Goal: Task Accomplishment & Management: Manage account settings

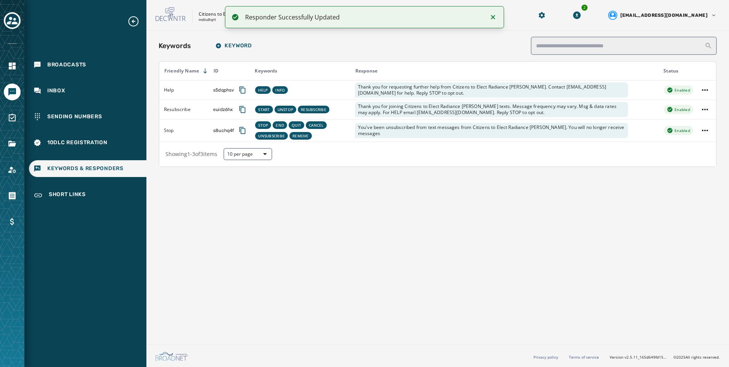
click at [492, 16] on icon "Notifications (F8)" at bounding box center [493, 17] width 4 height 4
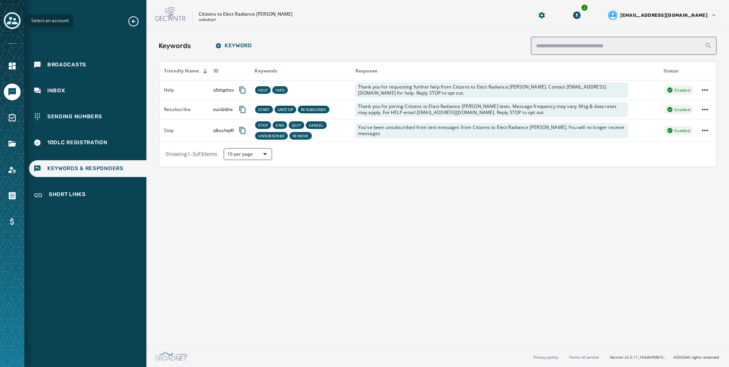
click at [12, 20] on icon "Toggle account select drawer" at bounding box center [12, 20] width 11 height 11
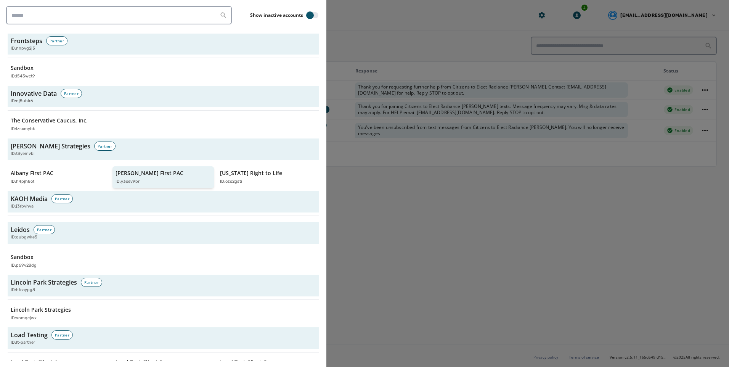
scroll to position [1411, 0]
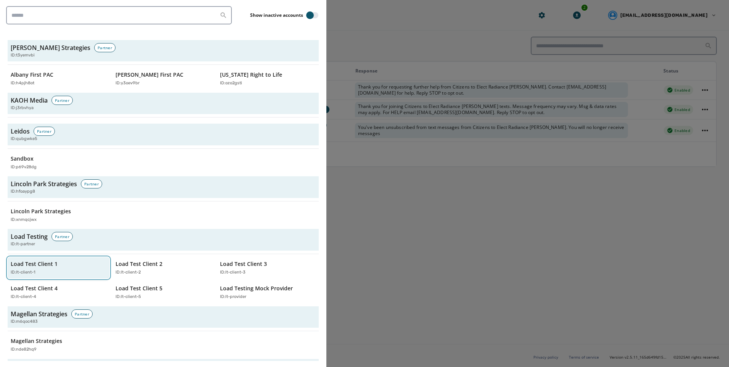
click at [33, 269] on p "ID: lt-client-1" at bounding box center [23, 272] width 25 height 6
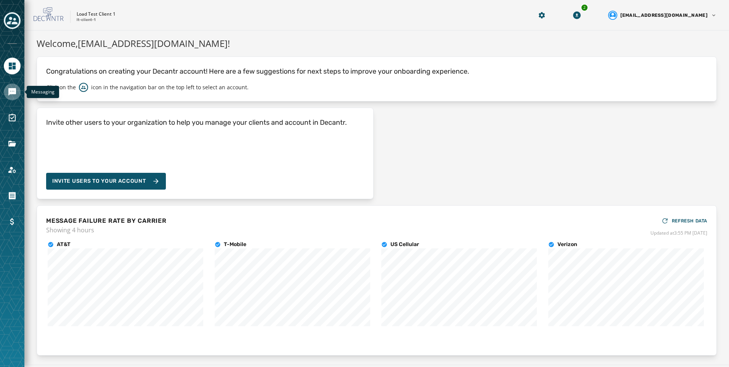
click at [11, 92] on icon "Navigate to Messaging" at bounding box center [12, 92] width 8 height 8
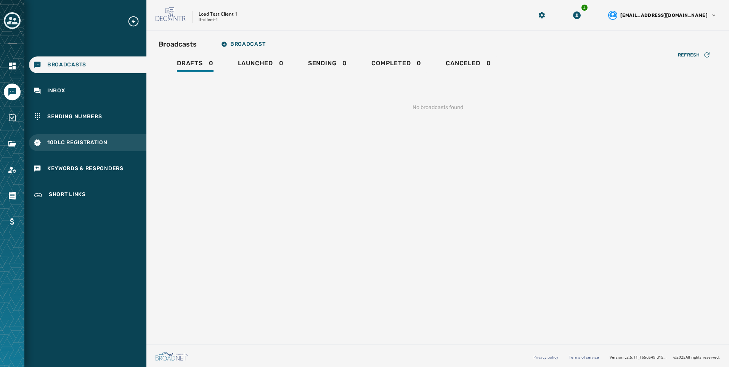
click at [126, 136] on div "10DLC Registration" at bounding box center [87, 142] width 117 height 17
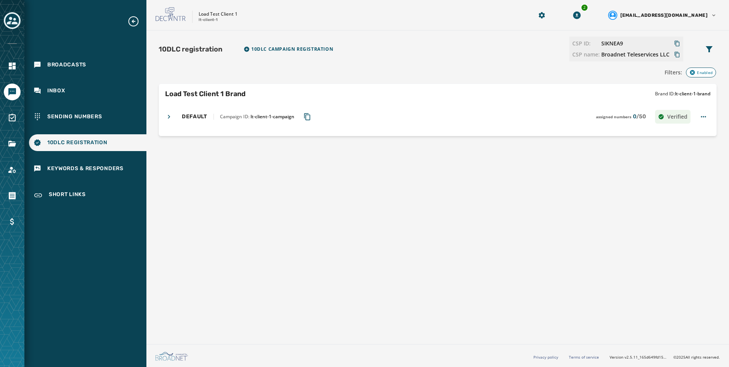
click at [176, 117] on div "DEFAULT Campaign ID: lt-client-1-campaign assigned numbers 0 / 50 Verified" at bounding box center [427, 117] width 525 height 14
click at [11, 28] on button "Toggle account select drawer" at bounding box center [12, 20] width 17 height 17
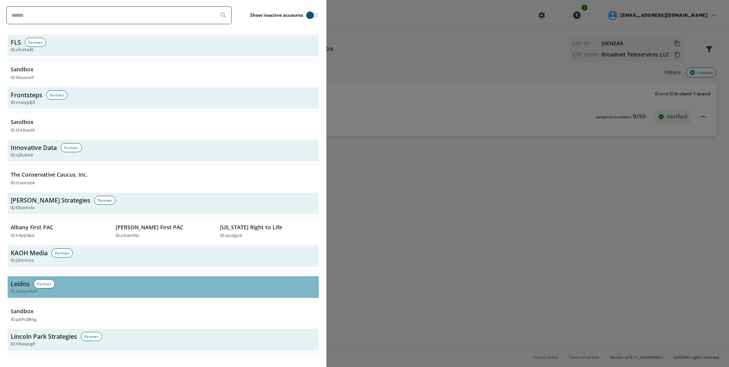
scroll to position [1563, 0]
